Goal: Find specific page/section: Locate a particular part of the current website

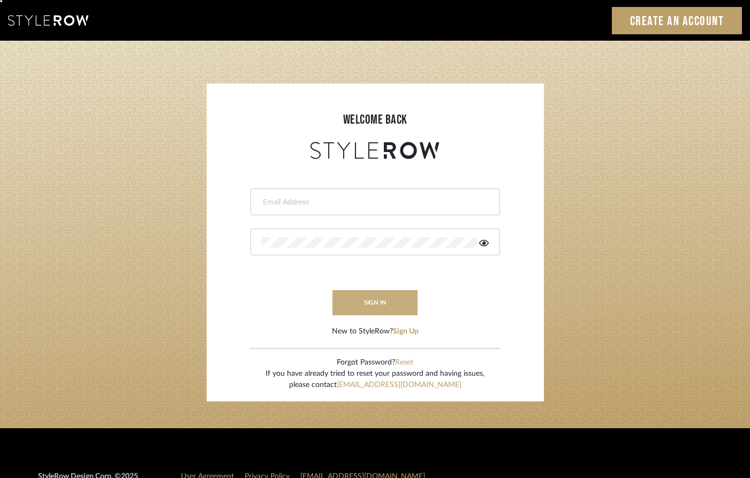
type input "[PERSON_NAME][EMAIL_ADDRESS][DOMAIN_NAME]"
click at [372, 303] on button "sign in" at bounding box center [376, 302] width 86 height 25
